Goal: Task Accomplishment & Management: Use online tool/utility

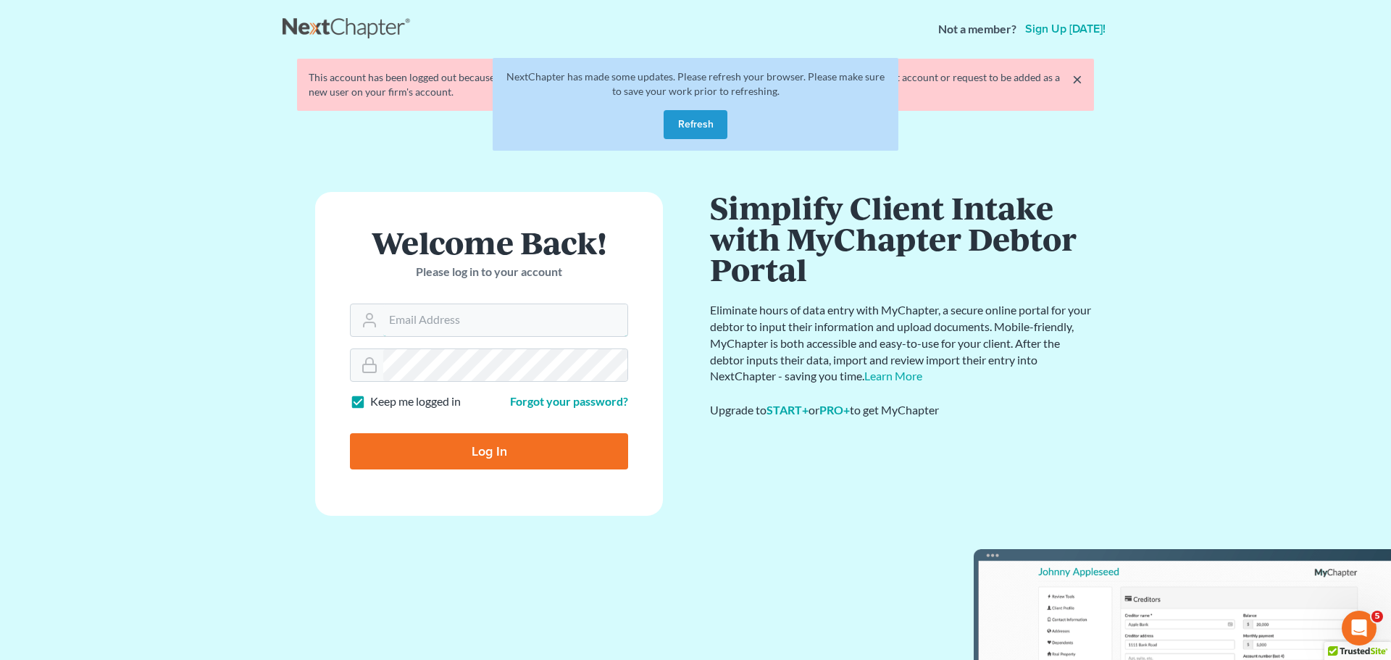
type input "[EMAIL_ADDRESS][DOMAIN_NAME]"
click at [471, 455] on input "Log In" at bounding box center [489, 451] width 278 height 36
type input "Thinking..."
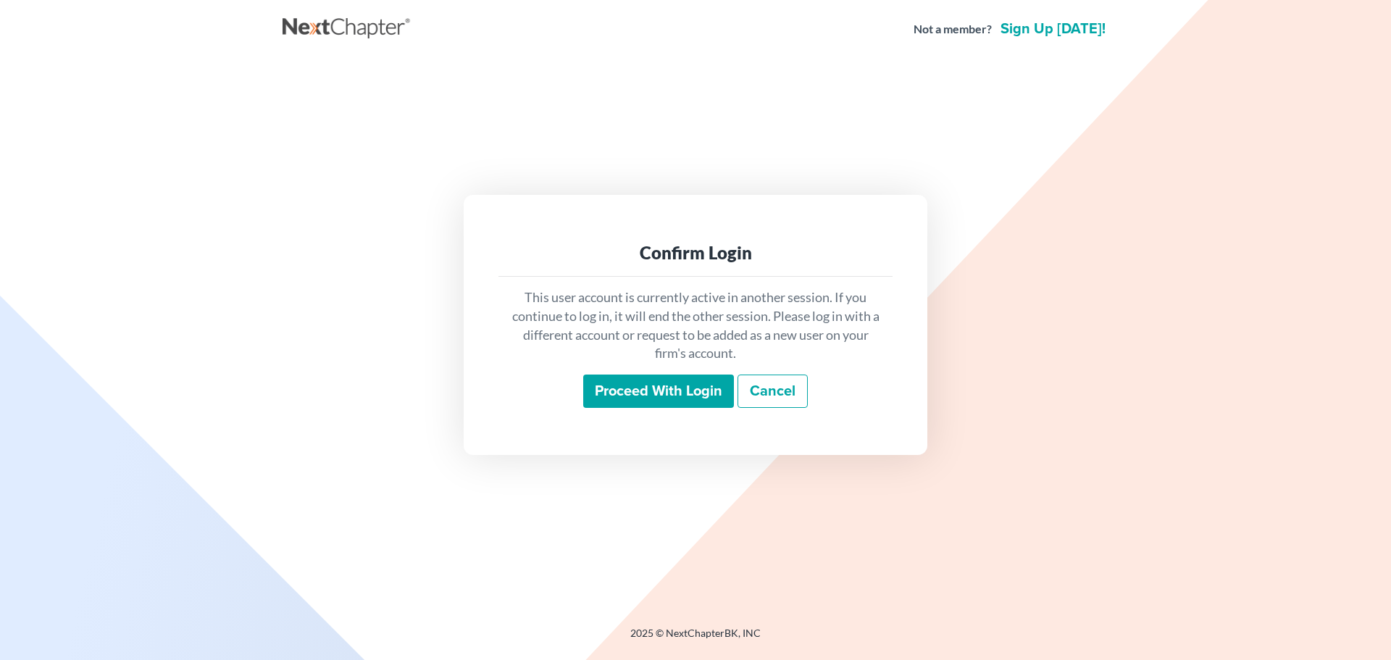
click at [671, 386] on input "Proceed with login" at bounding box center [658, 391] width 151 height 33
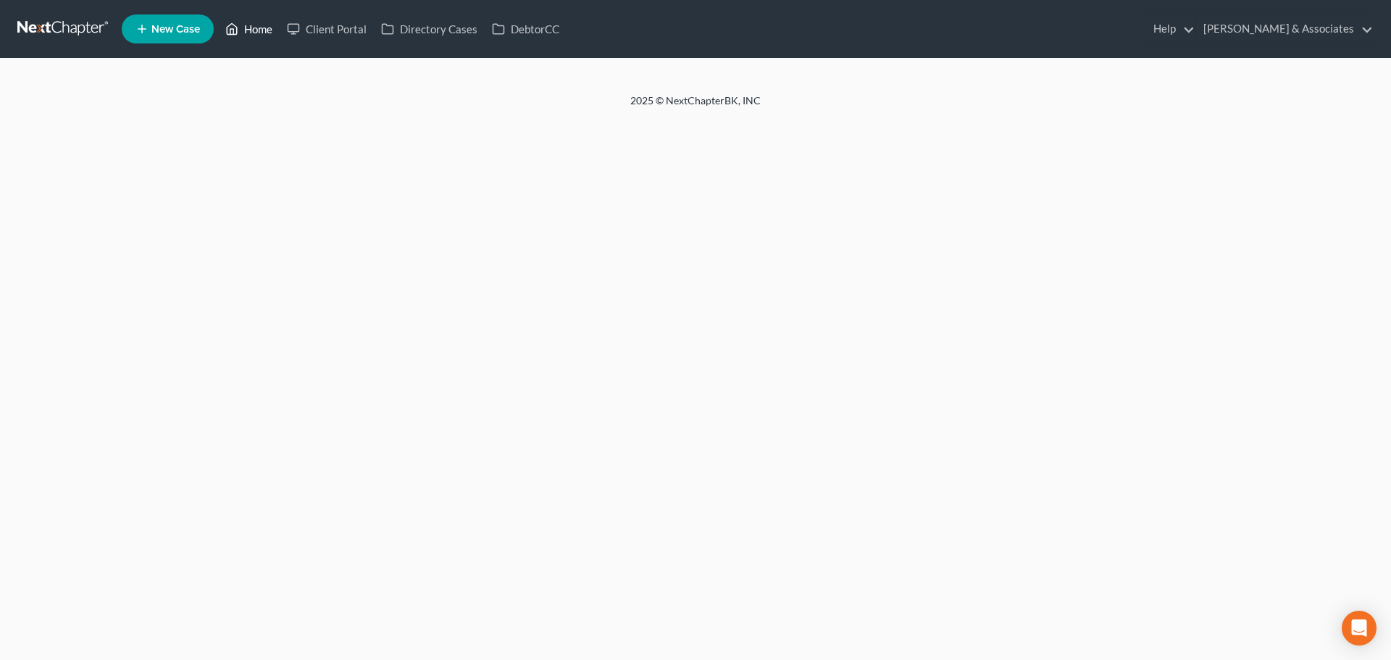
click at [250, 25] on link "Home" at bounding box center [249, 29] width 62 height 26
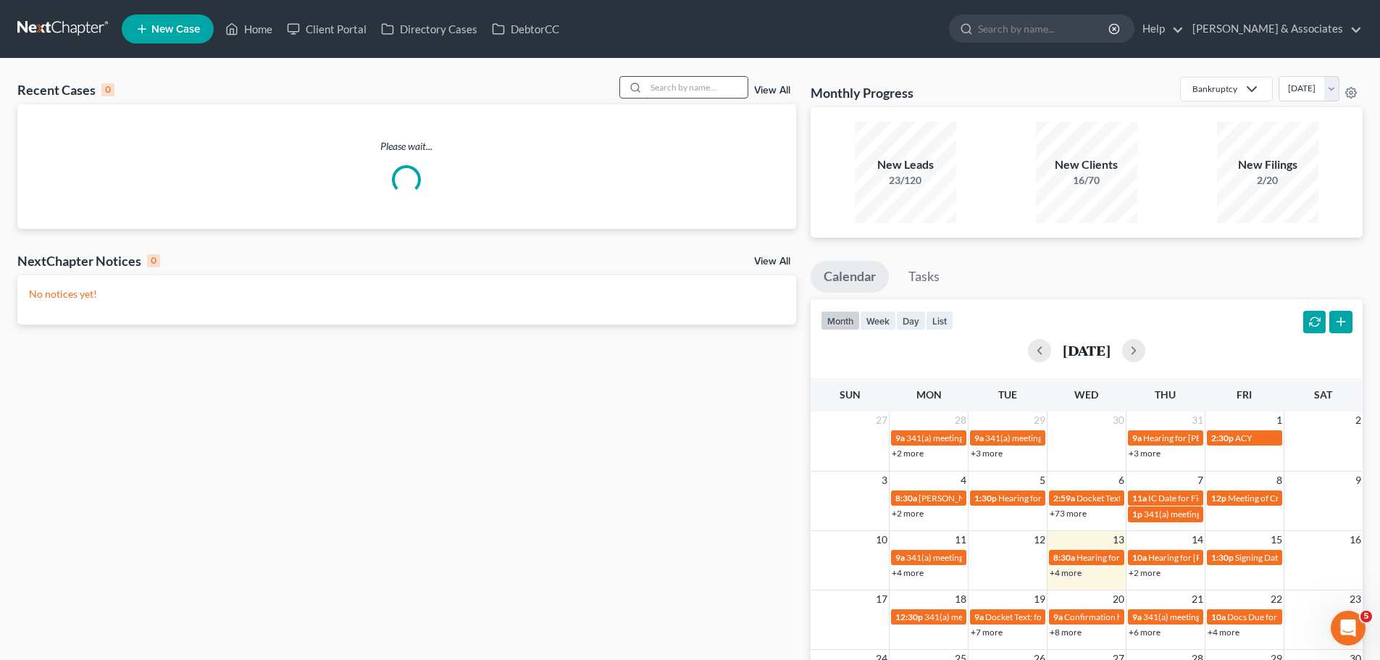
click at [671, 80] on input "search" at bounding box center [696, 87] width 101 height 21
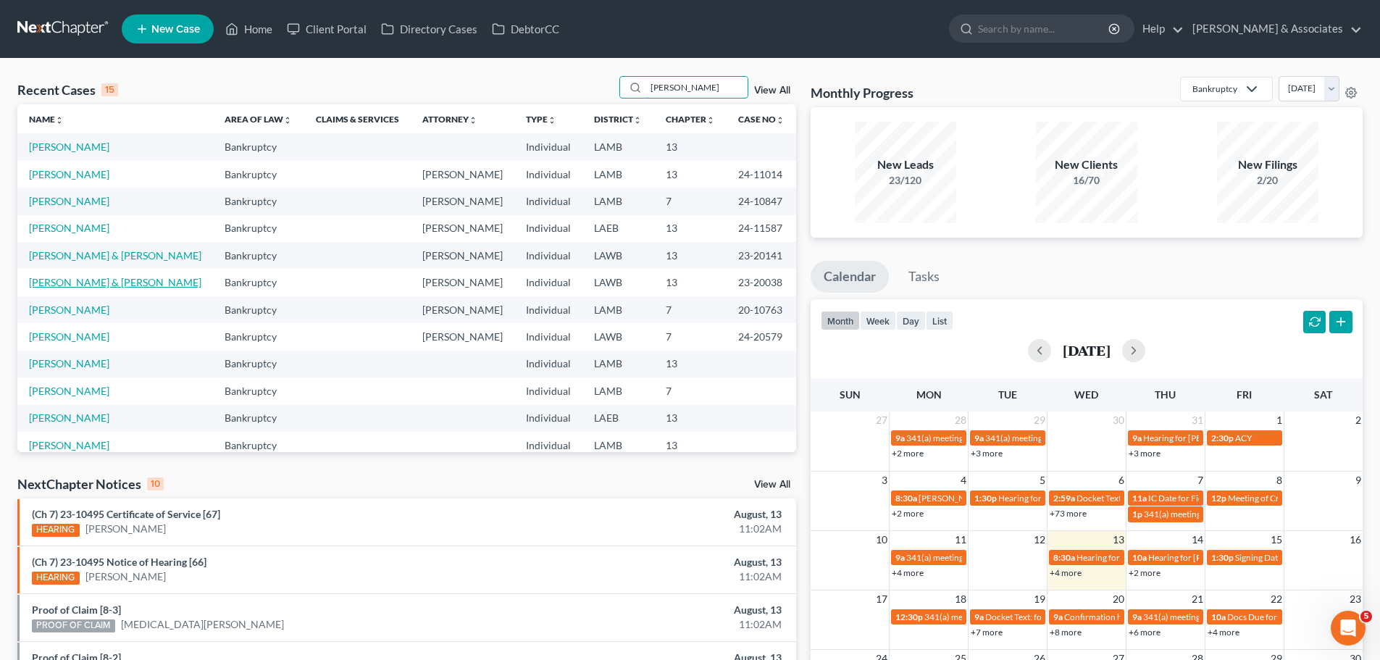
type input "[PERSON_NAME]"
click at [110, 284] on link "[PERSON_NAME] & [PERSON_NAME]" at bounding box center [115, 282] width 172 height 12
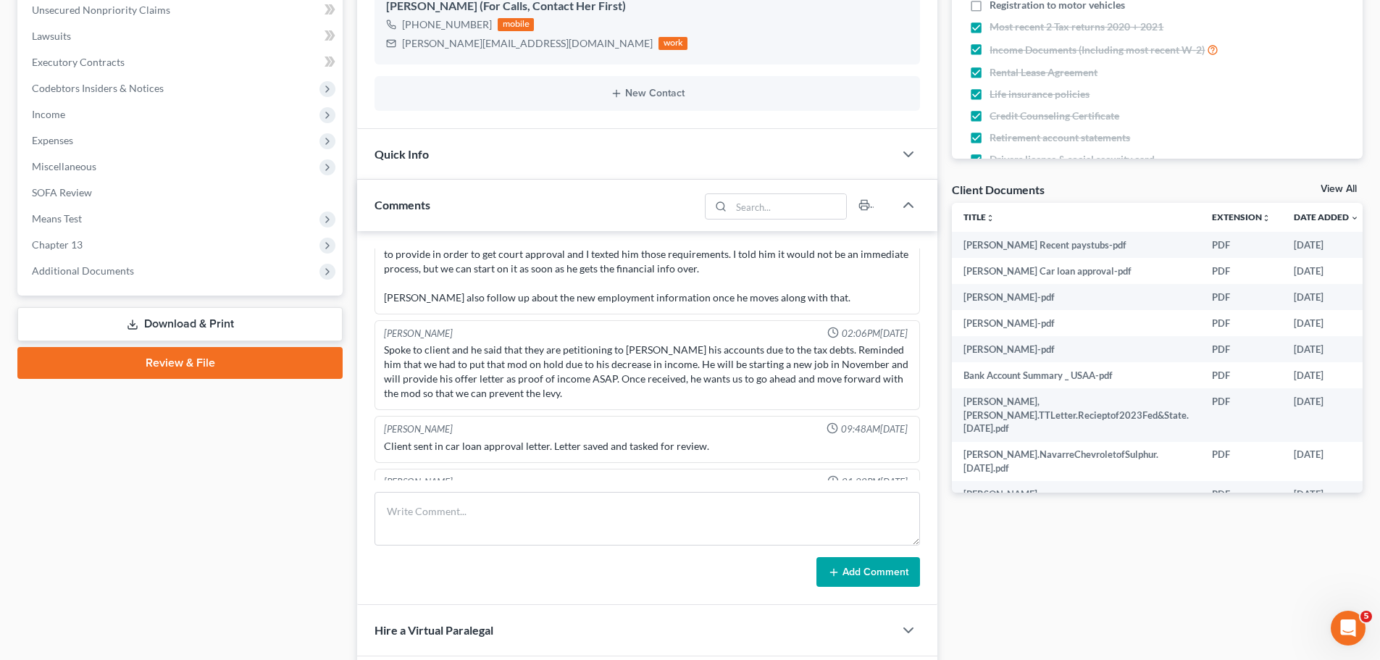
scroll to position [4739, 0]
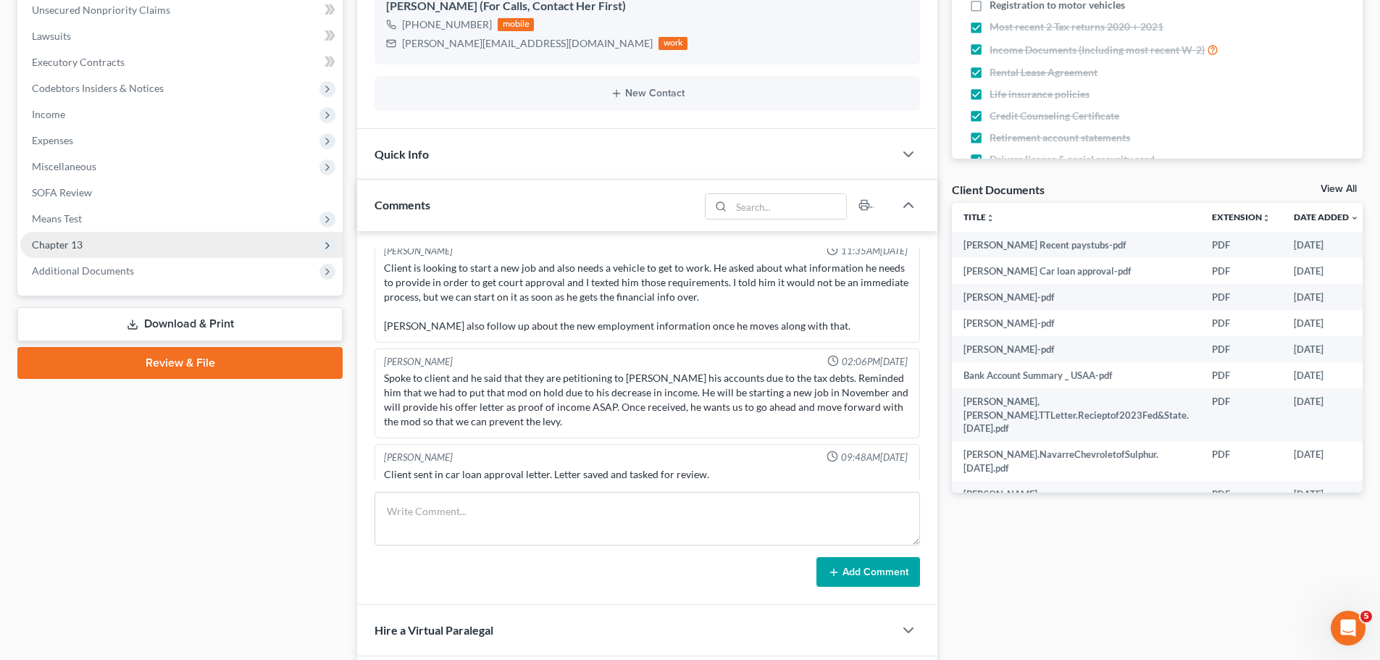
click at [122, 238] on span "Chapter 13" at bounding box center [181, 245] width 322 height 26
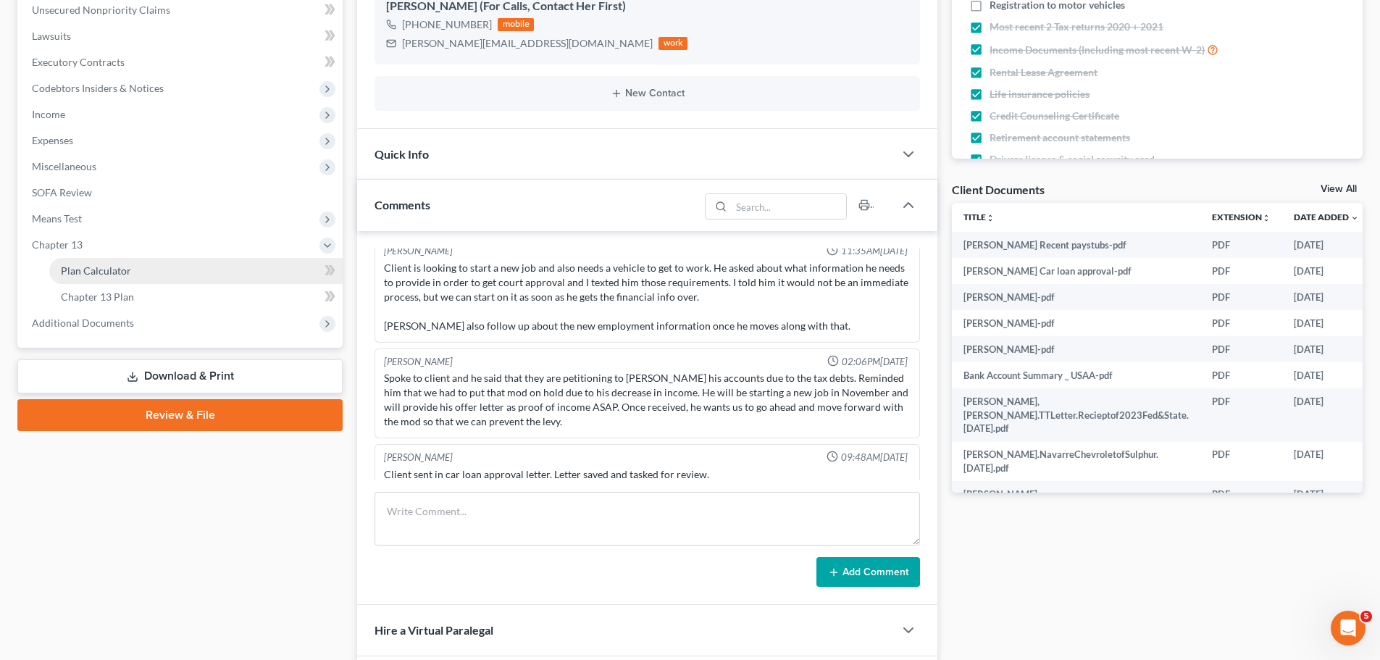
click at [126, 274] on span "Plan Calculator" at bounding box center [96, 270] width 70 height 12
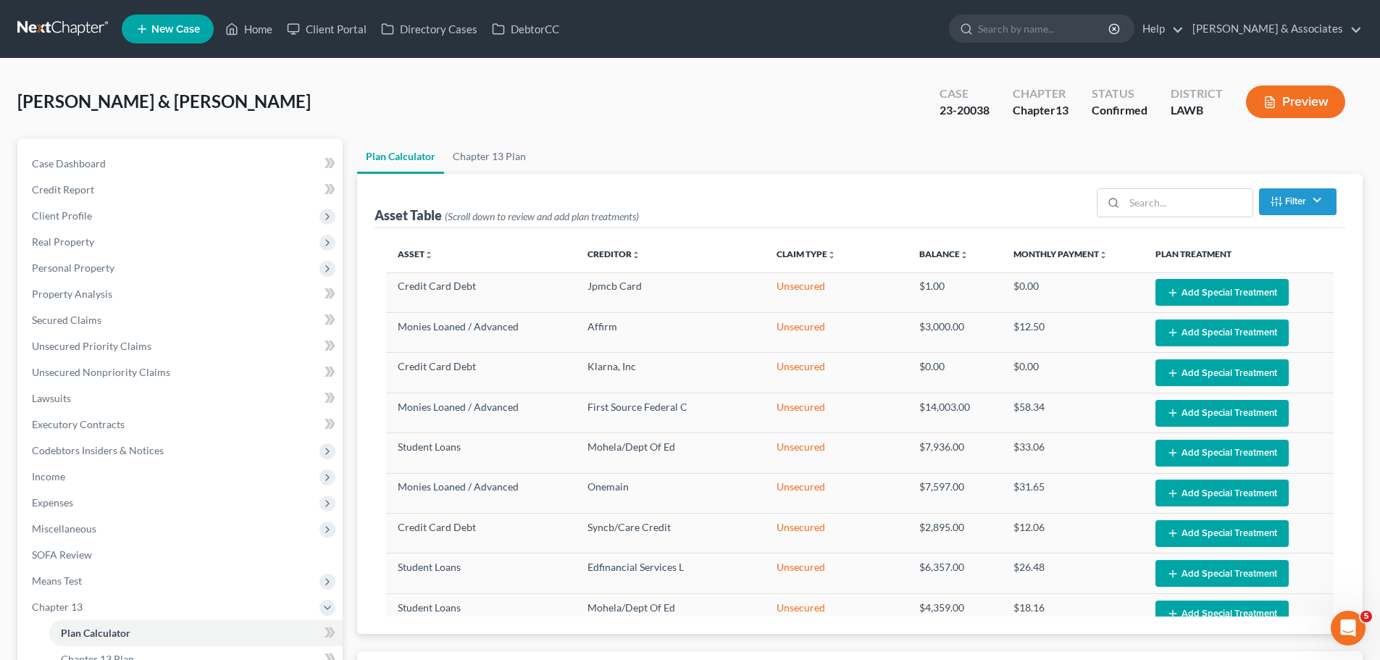
select select "59"
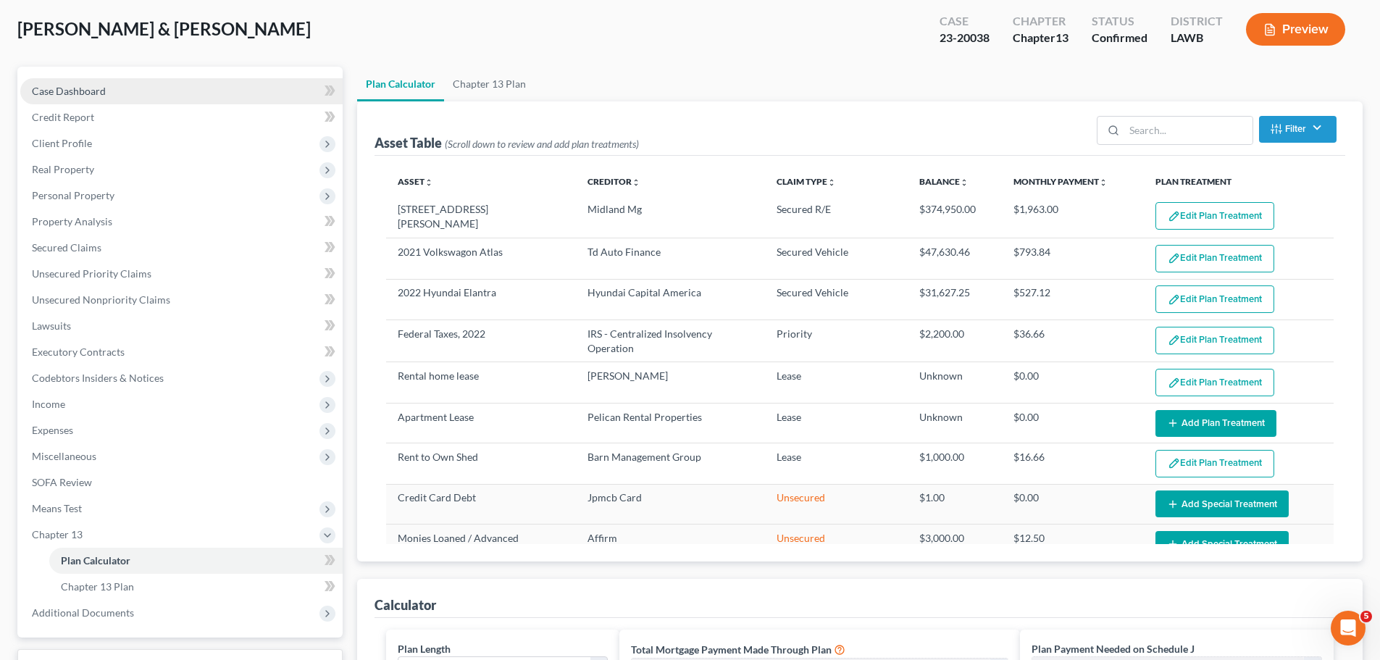
click at [118, 86] on link "Case Dashboard" at bounding box center [181, 91] width 322 height 26
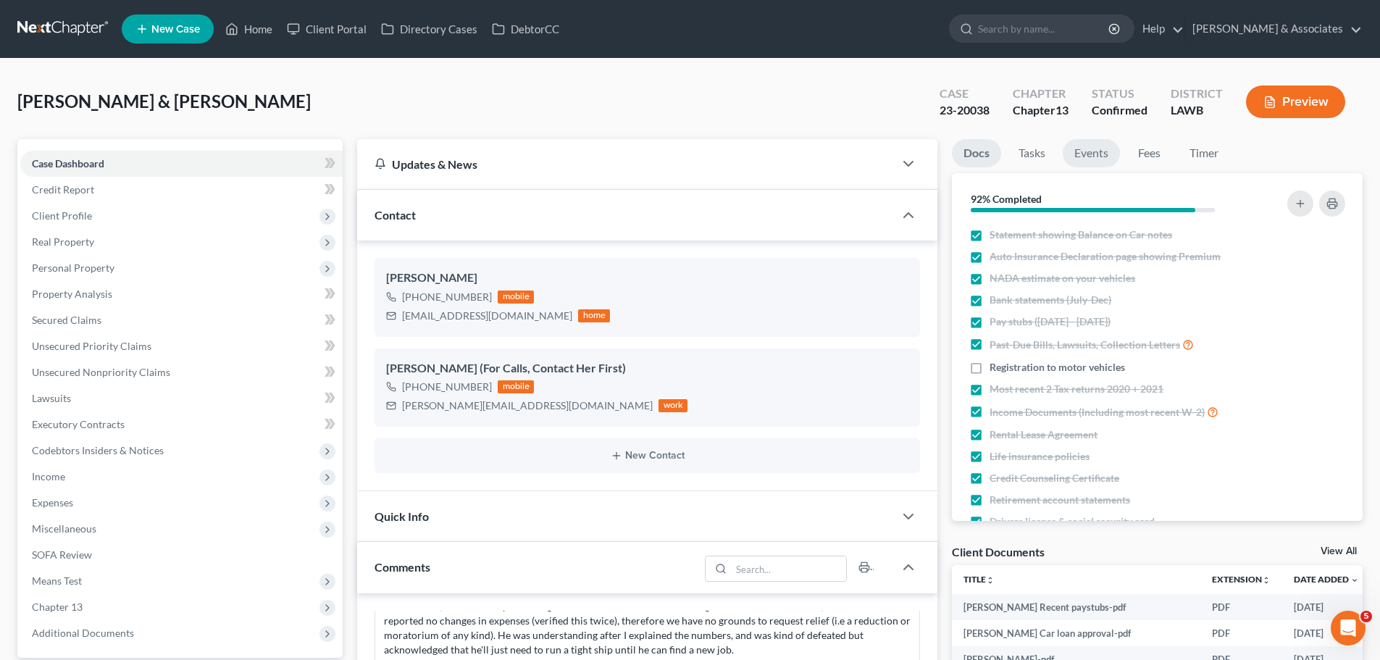
click at [1093, 153] on link "Events" at bounding box center [1091, 153] width 57 height 28
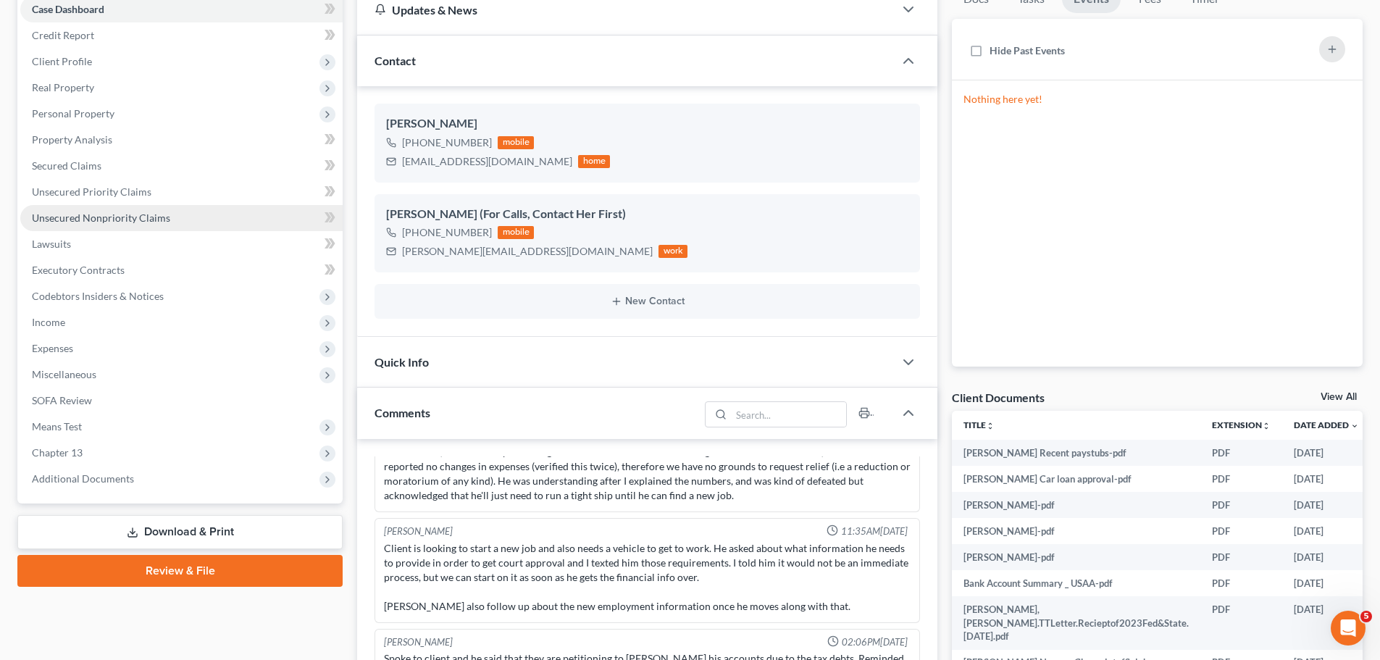
scroll to position [217, 0]
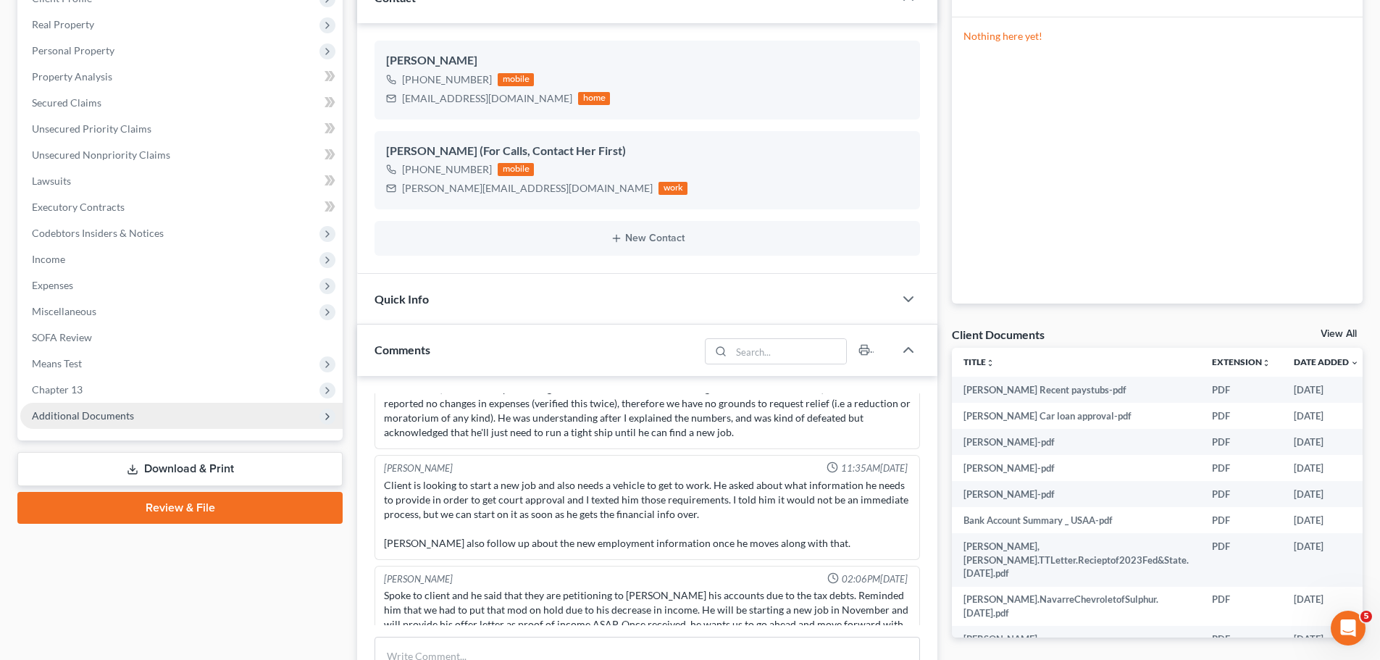
click at [72, 418] on span "Additional Documents" at bounding box center [83, 415] width 102 height 12
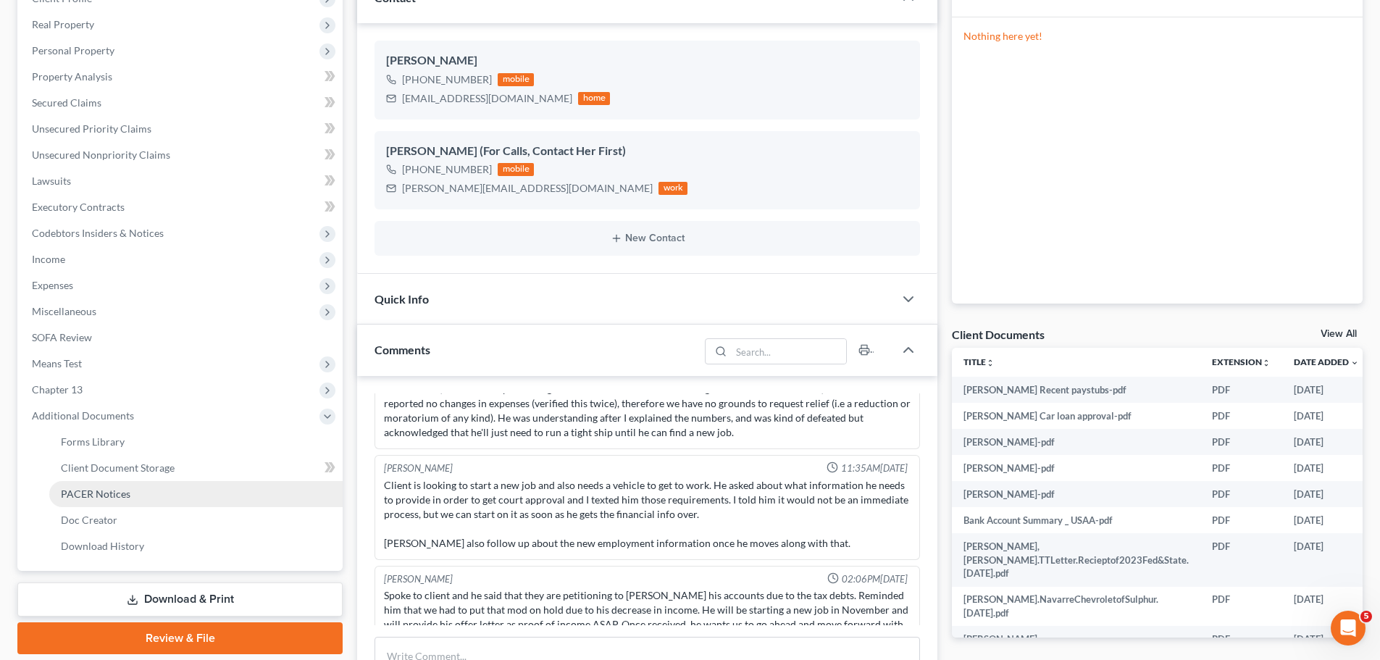
click at [140, 499] on link "PACER Notices" at bounding box center [195, 494] width 293 height 26
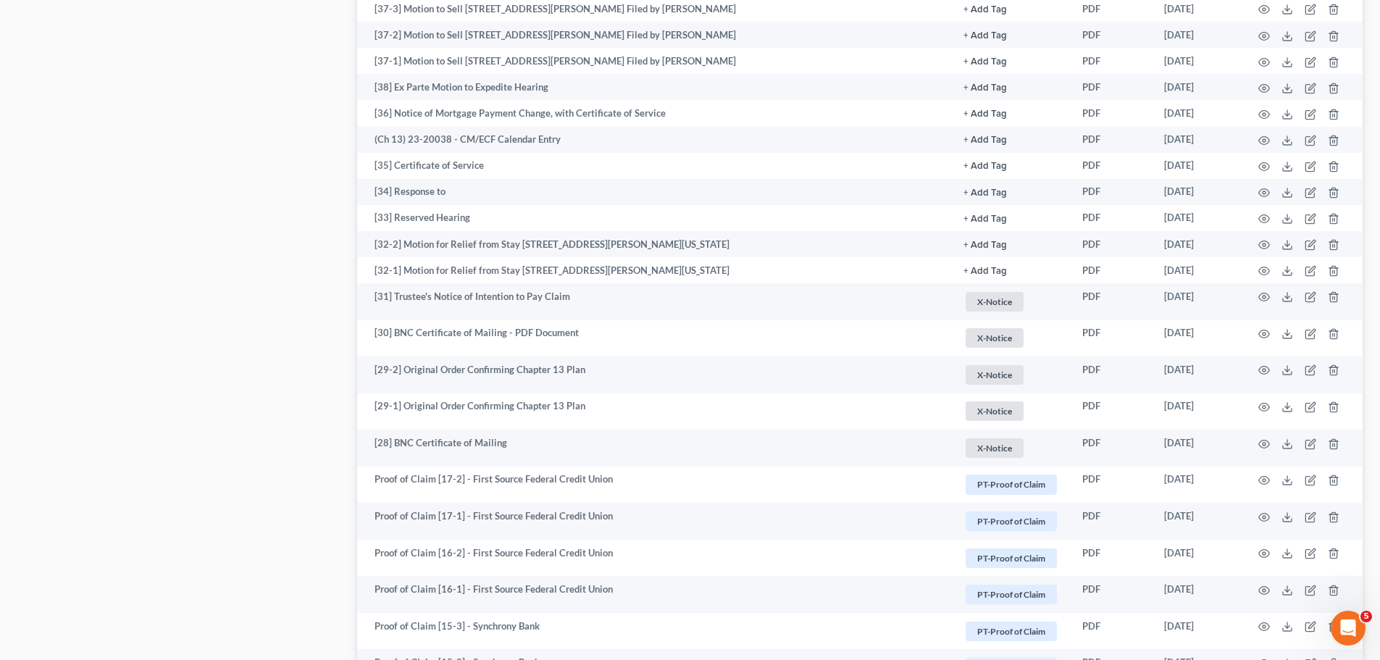
scroll to position [1304, 0]
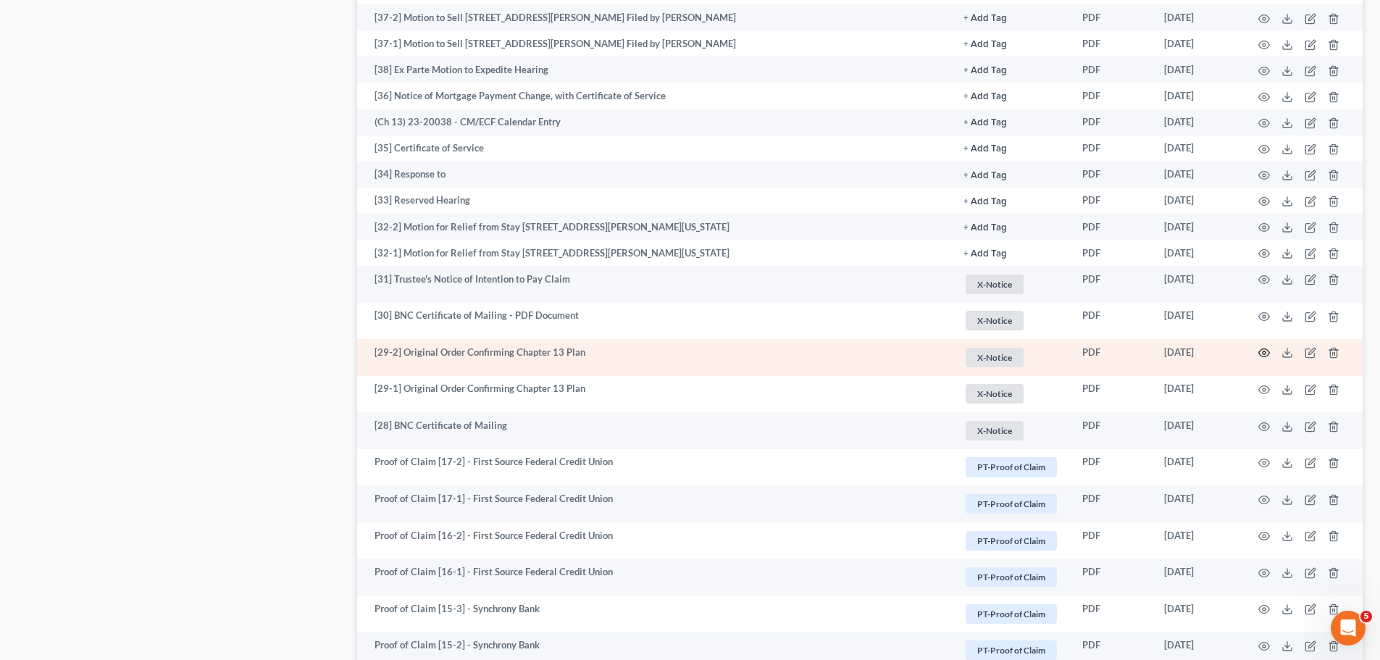
click at [1270, 354] on icon "button" at bounding box center [1264, 353] width 11 height 8
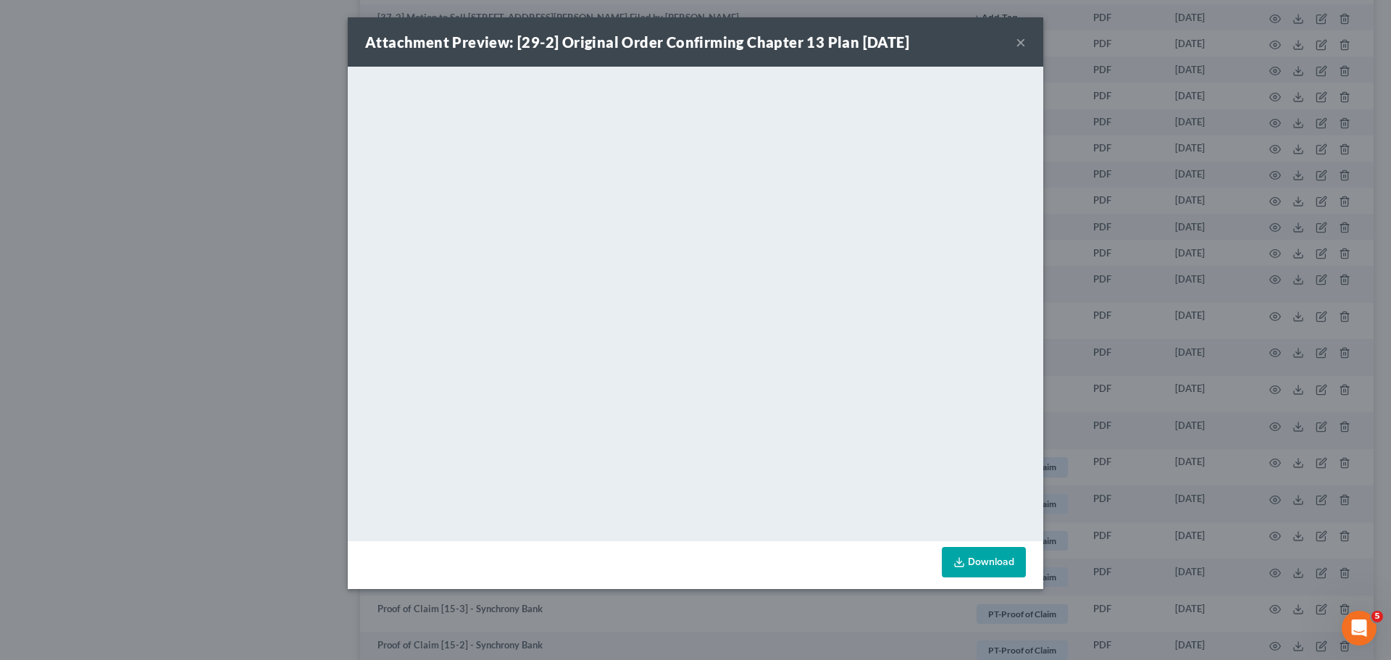
click at [1022, 35] on button "×" at bounding box center [1021, 41] width 10 height 17
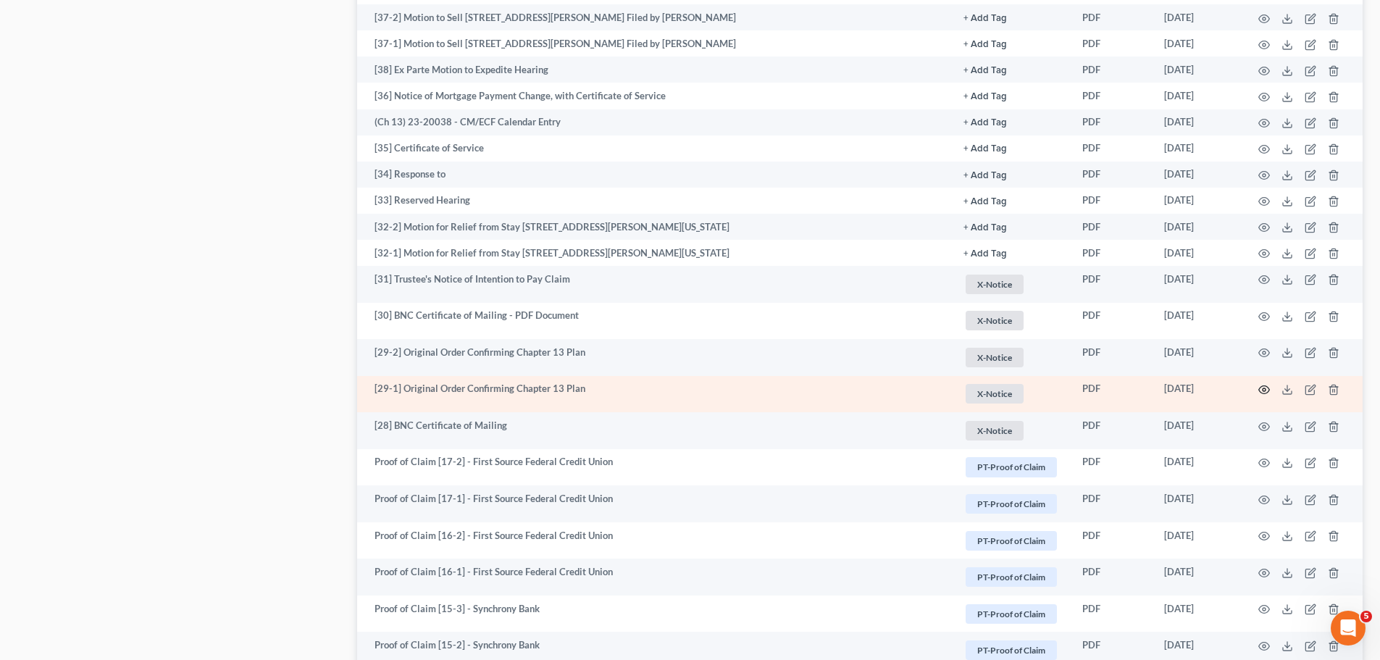
click at [1263, 391] on circle "button" at bounding box center [1264, 389] width 3 height 3
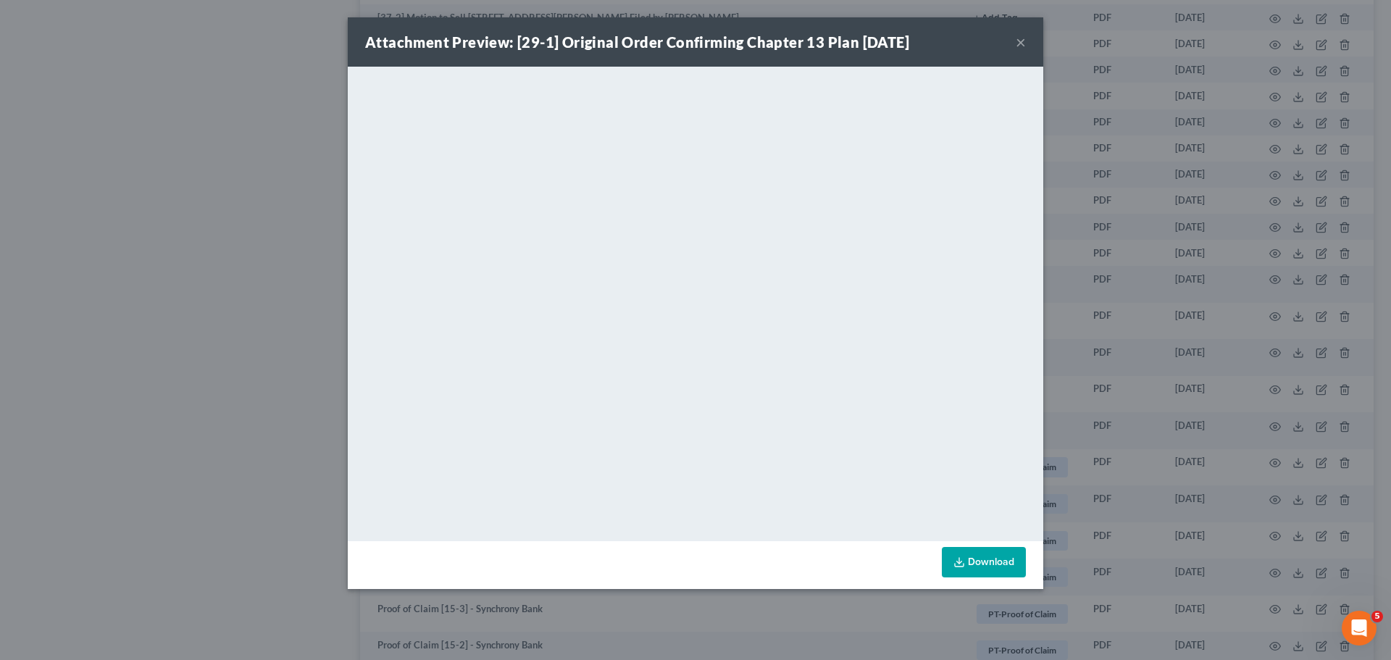
click at [1020, 41] on button "×" at bounding box center [1021, 41] width 10 height 17
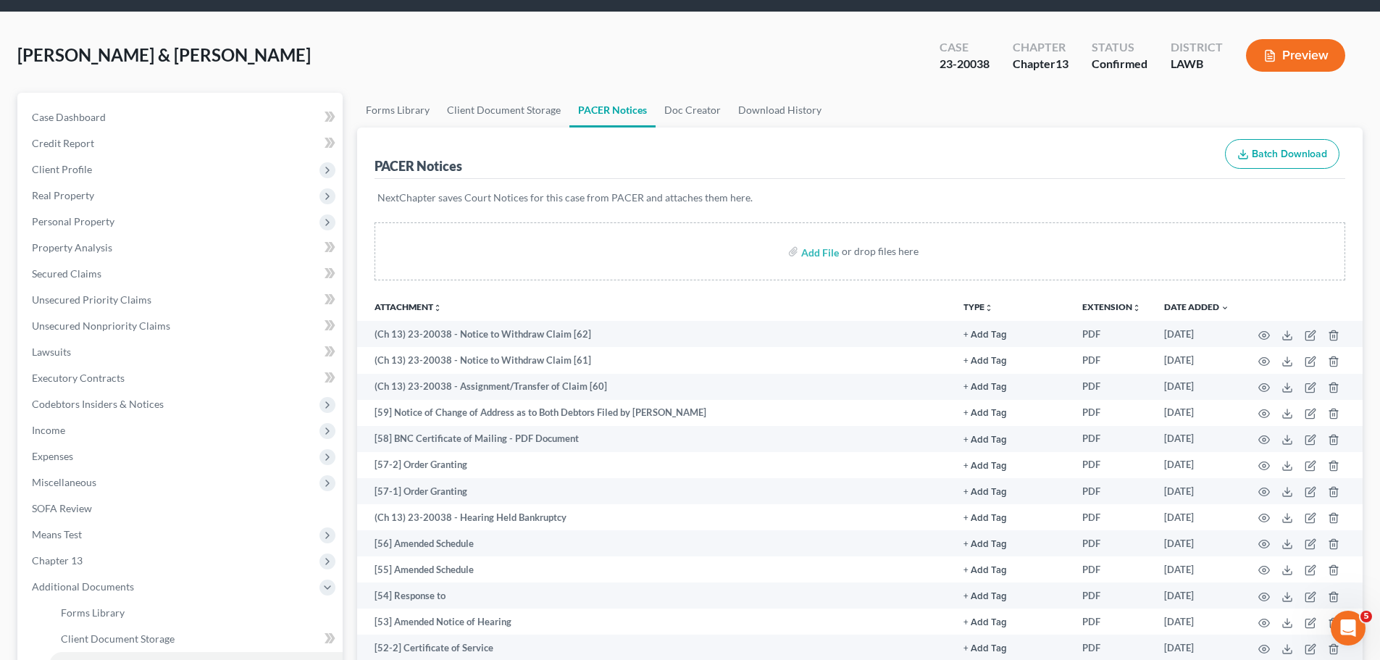
scroll to position [0, 0]
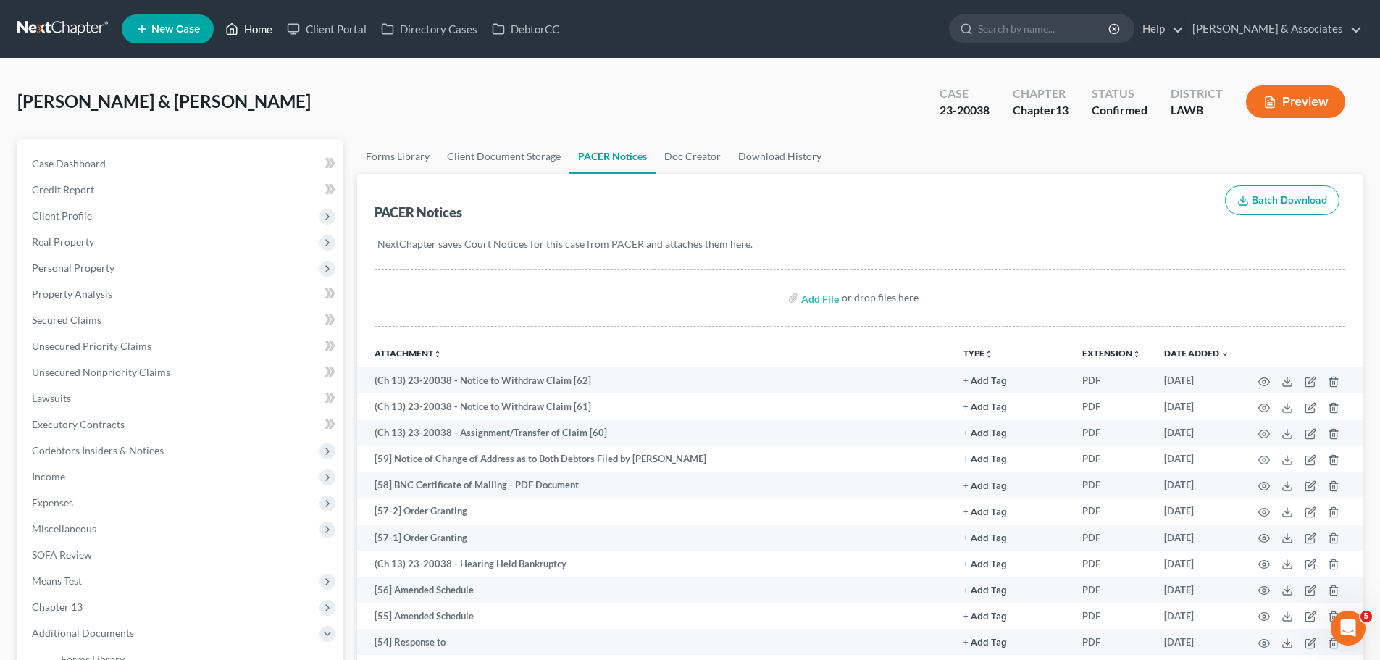
click at [257, 33] on link "Home" at bounding box center [249, 29] width 62 height 26
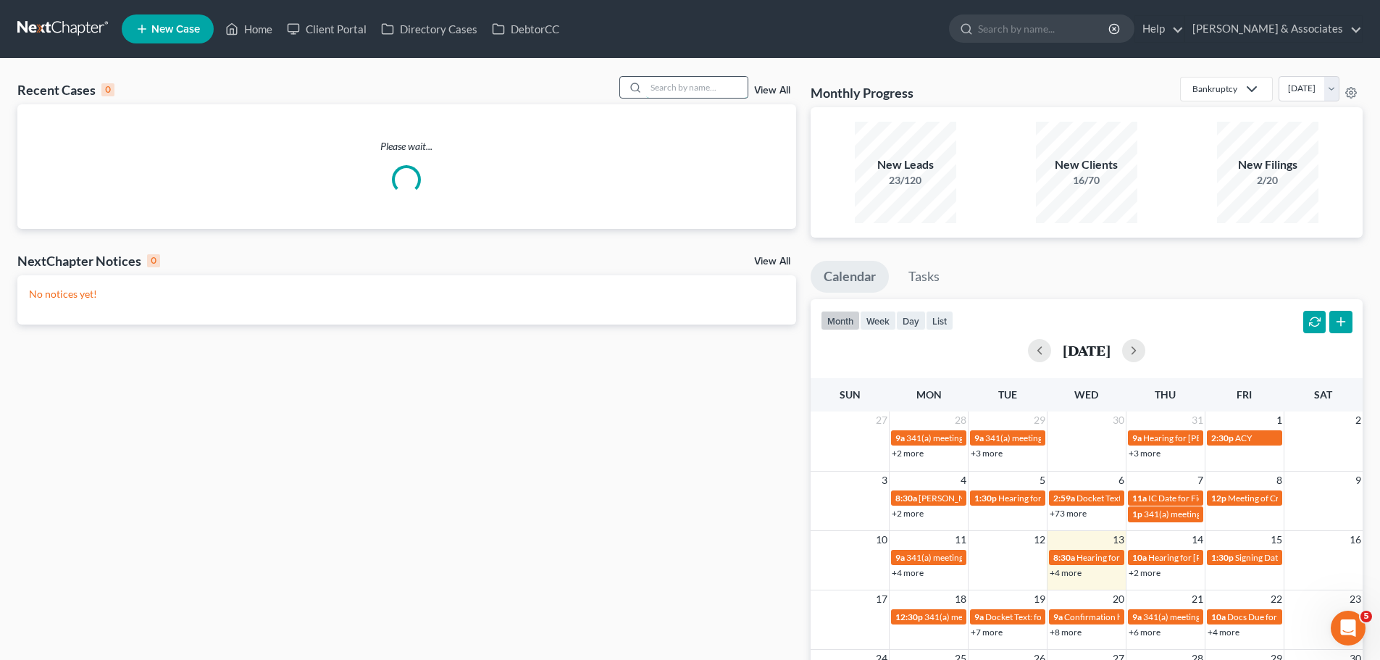
click at [671, 85] on input "search" at bounding box center [696, 87] width 101 height 21
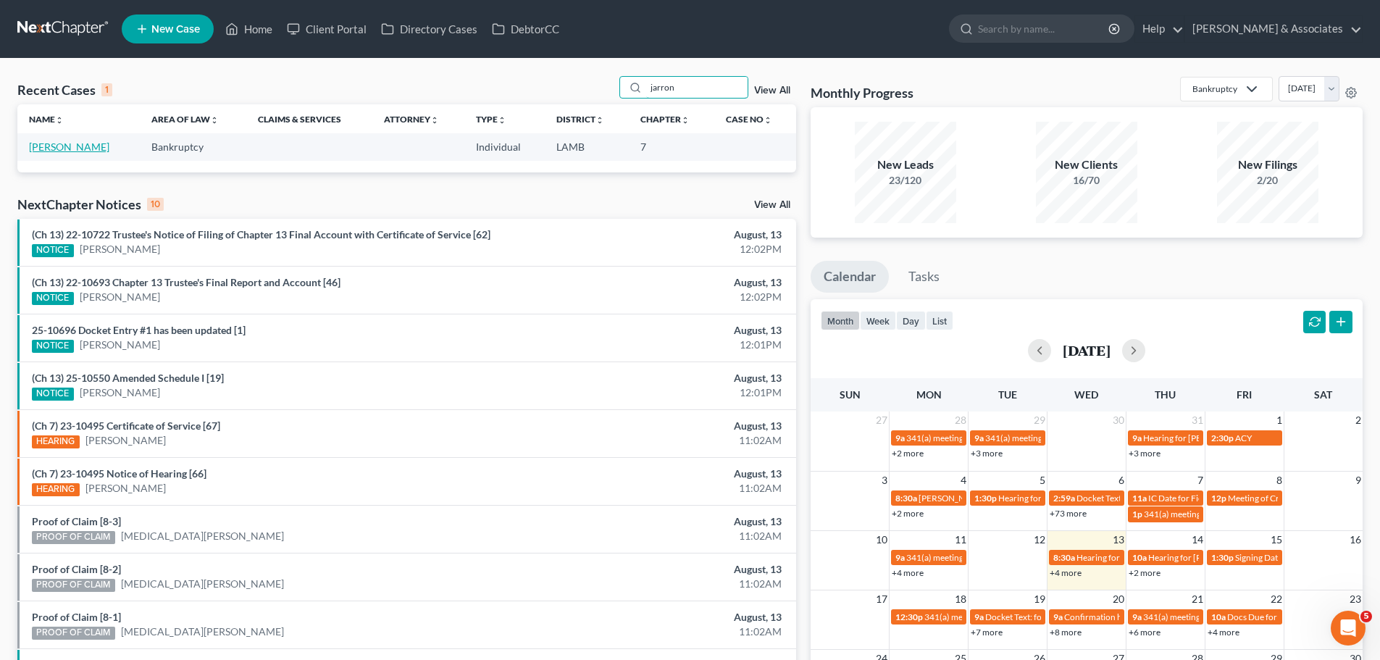
type input "jarron"
click at [78, 141] on link "[PERSON_NAME]" at bounding box center [69, 147] width 80 height 12
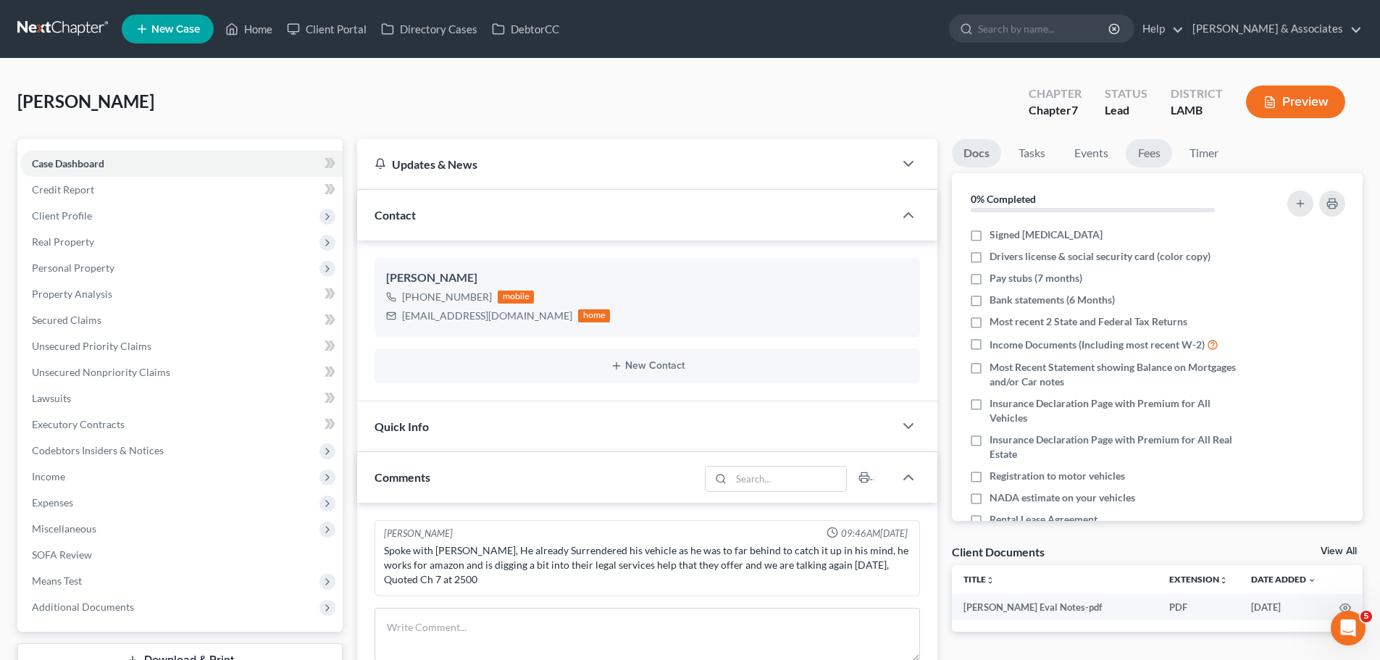
click at [1161, 154] on link "Fees" at bounding box center [1149, 153] width 46 height 28
